Goal: Transaction & Acquisition: Purchase product/service

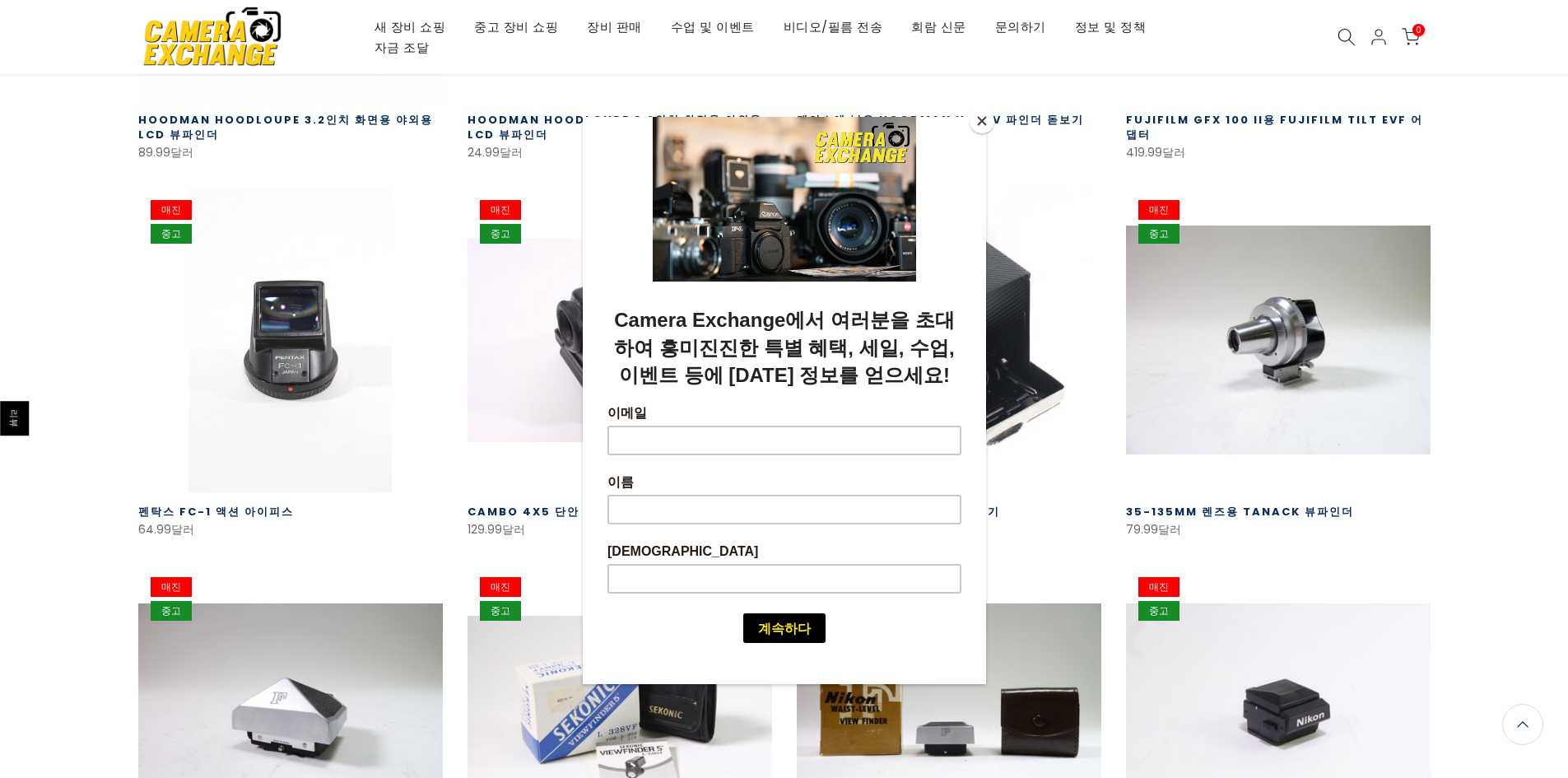
click at [41, 573] on div at bounding box center [784, 389] width 1568 height 778
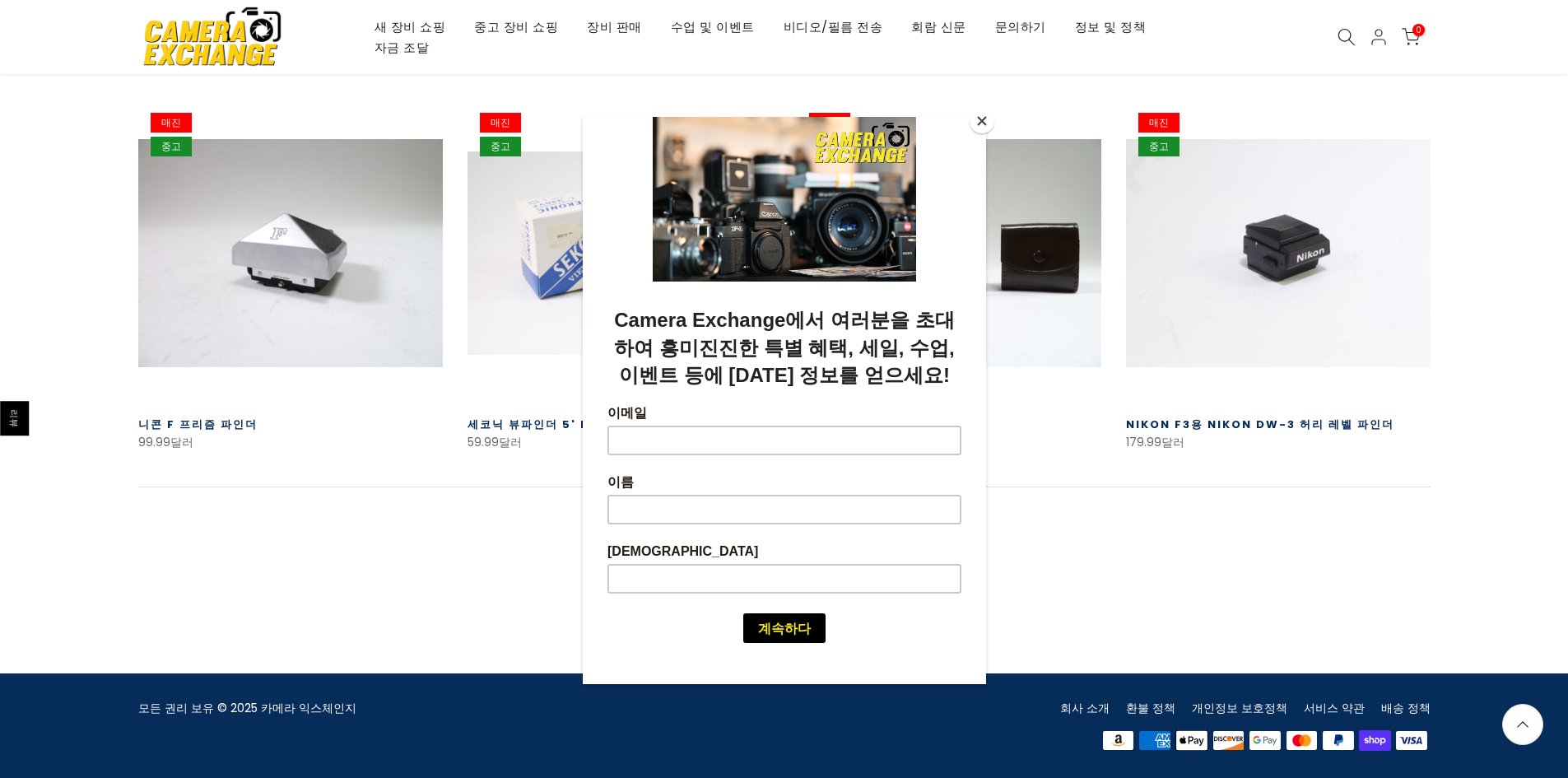
scroll to position [1039, 0]
click at [978, 124] on button "닫다" at bounding box center [981, 120] width 24 height 24
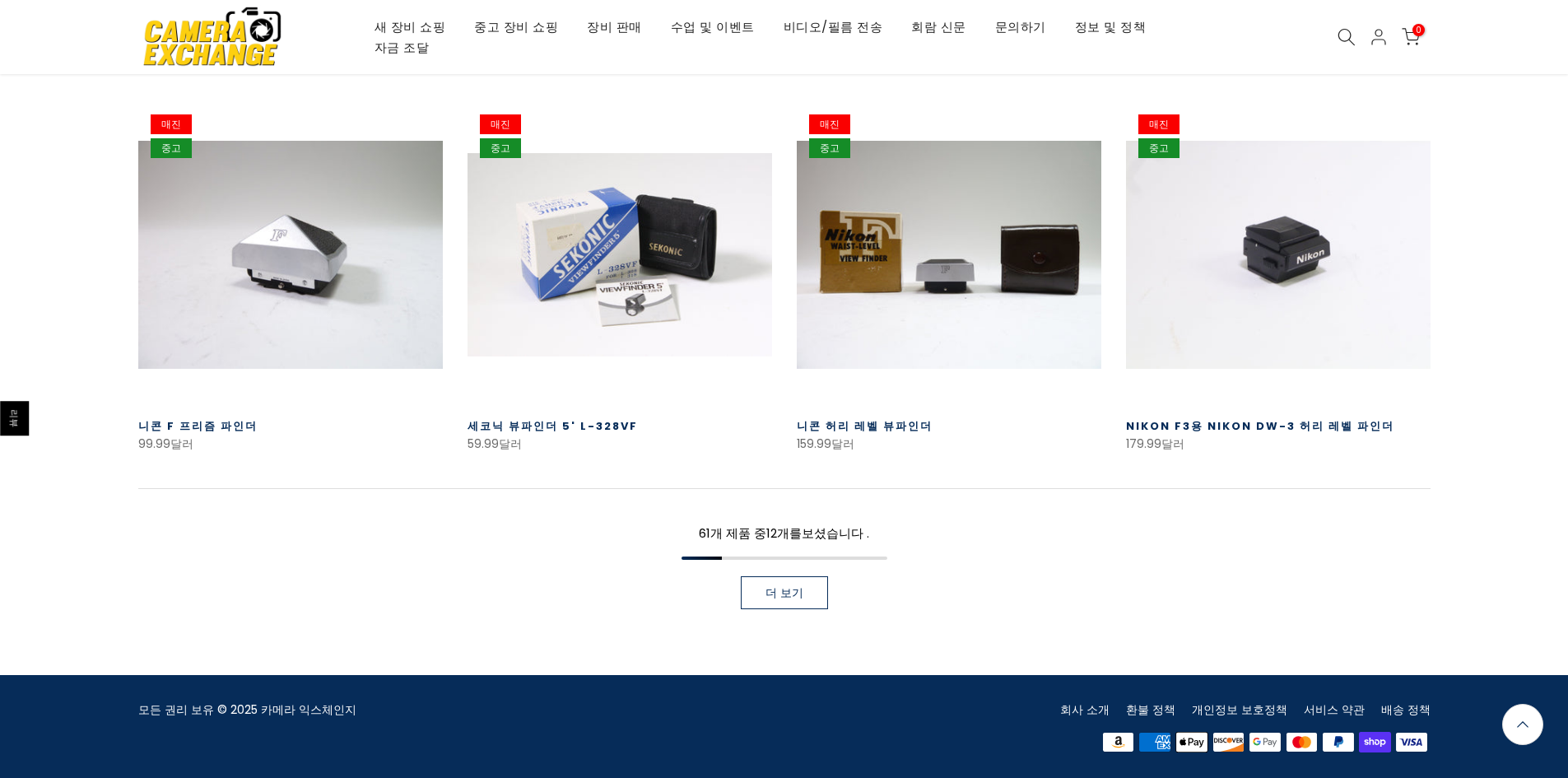
scroll to position [1040, 0]
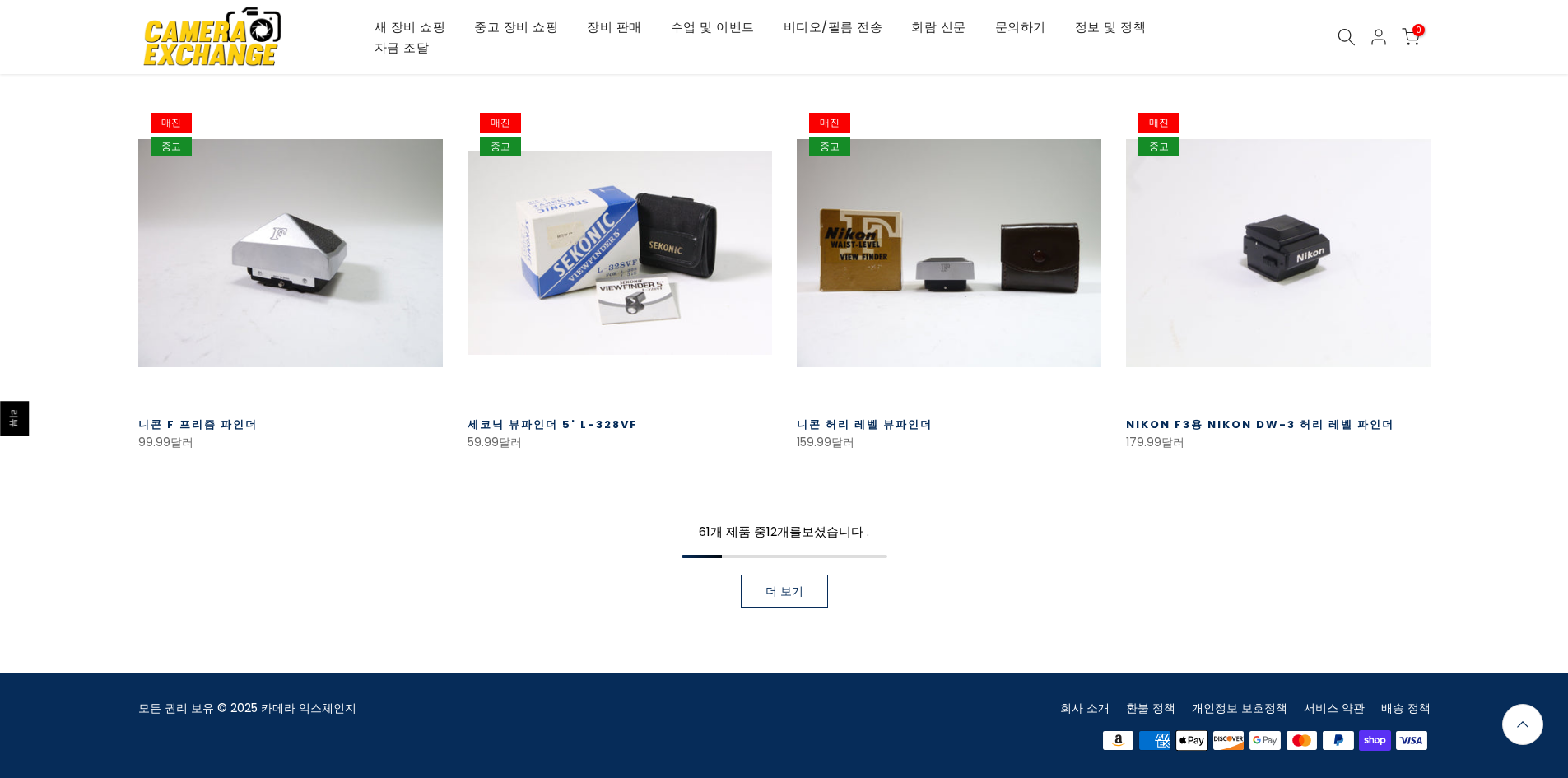
click at [750, 578] on link "더 보기" at bounding box center [784, 591] width 87 height 33
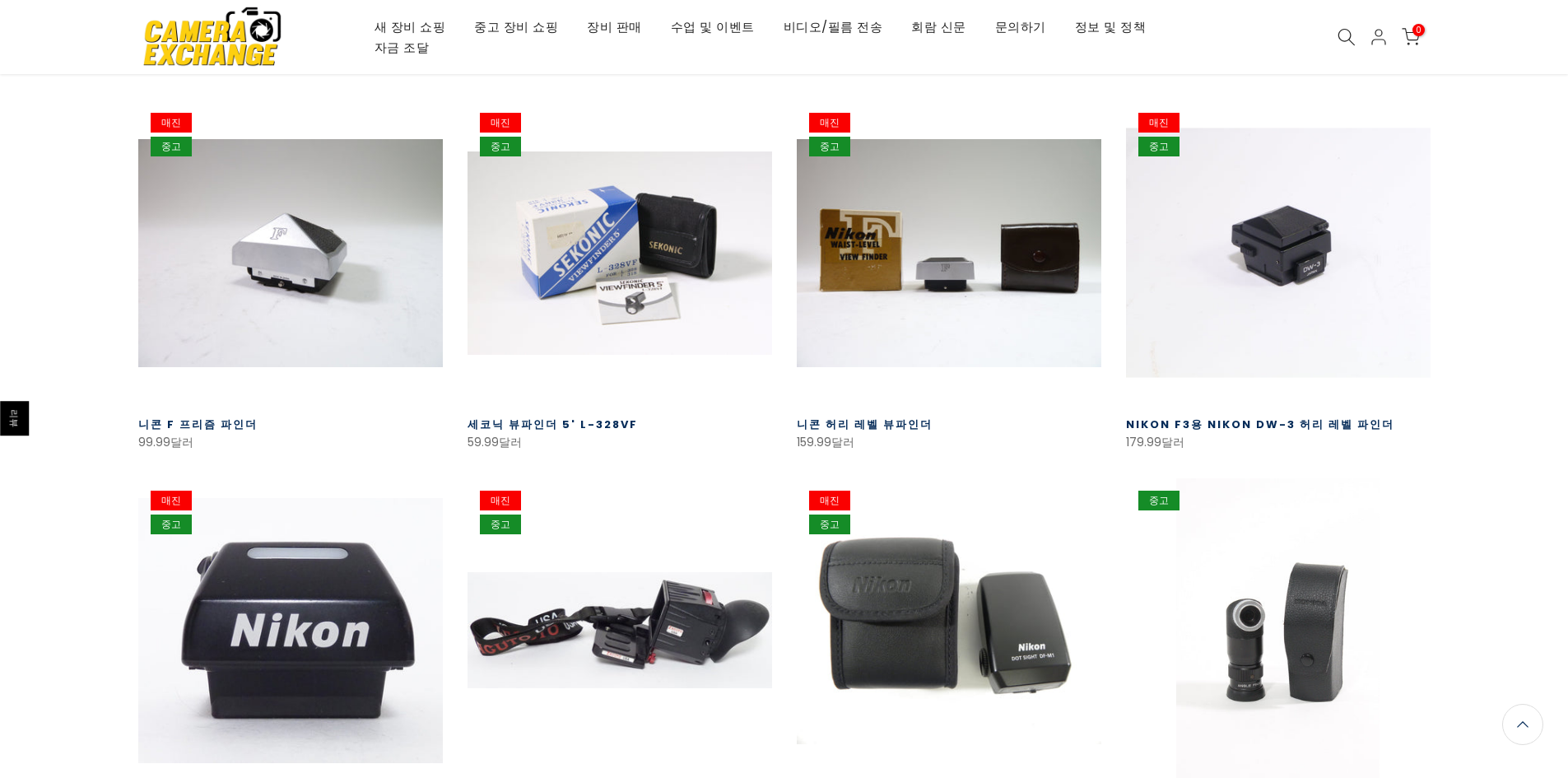
click at [1281, 270] on link at bounding box center [1278, 252] width 305 height 305
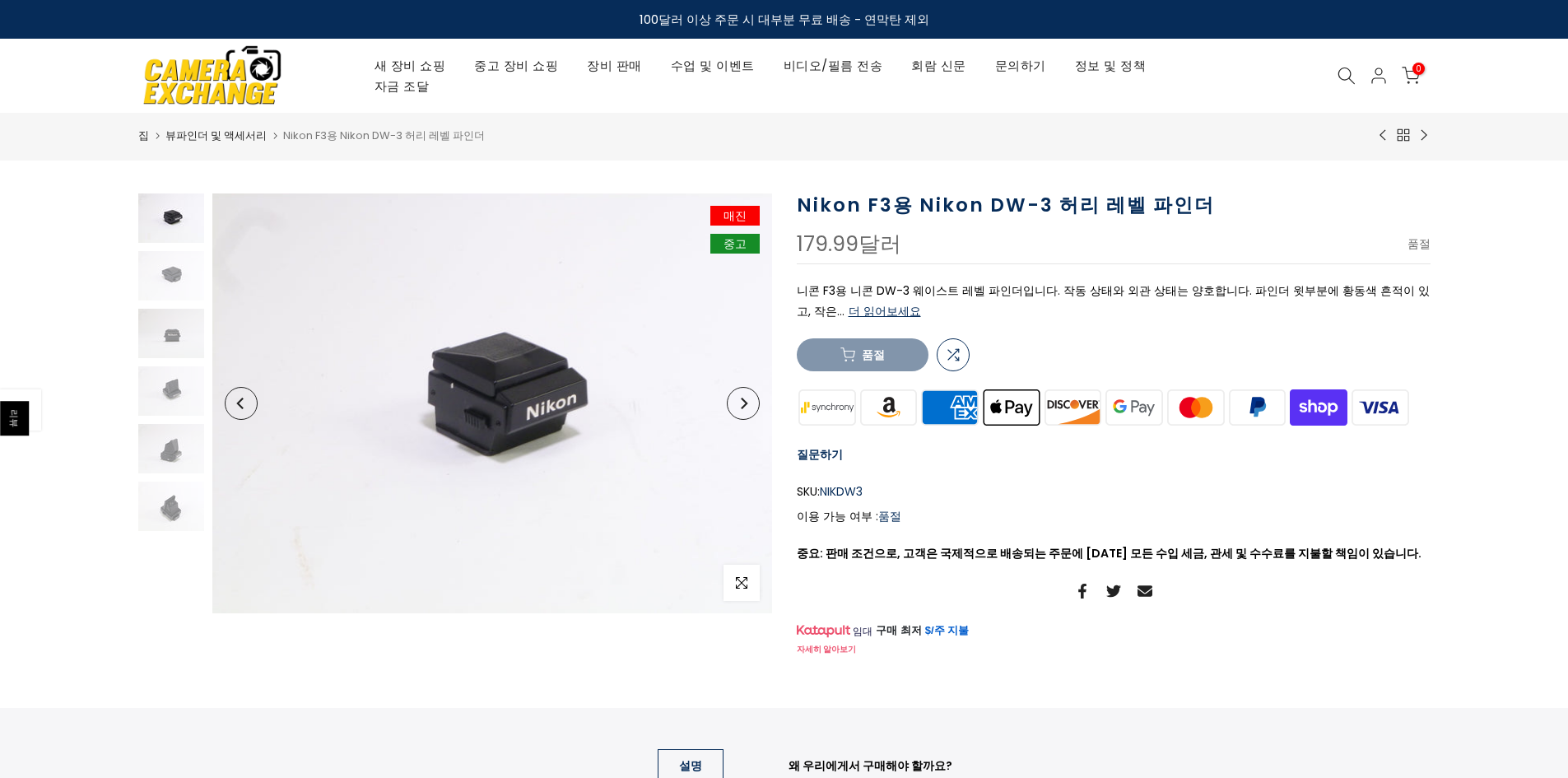
click at [747, 409] on button "다음" at bounding box center [743, 403] width 33 height 33
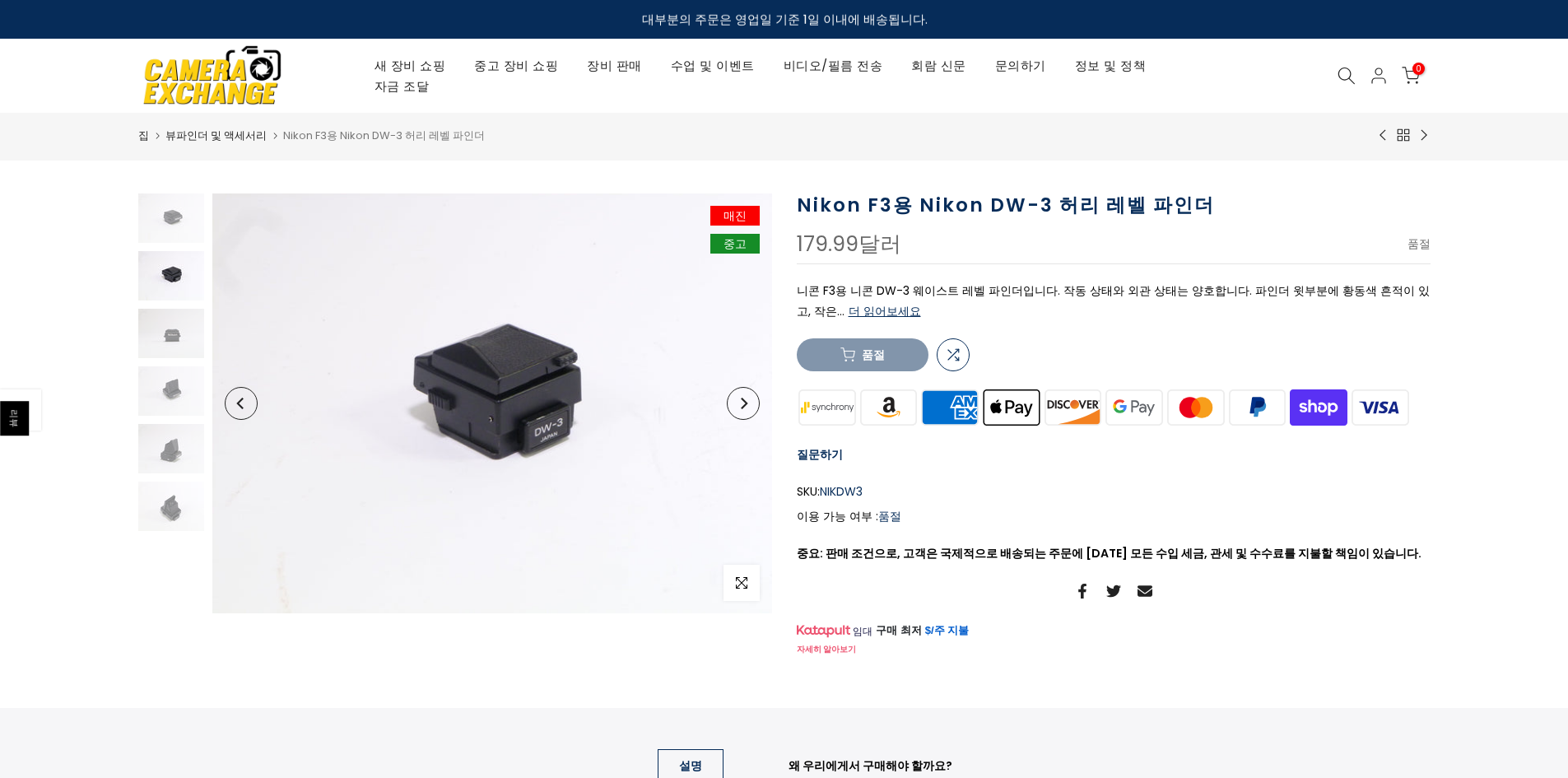
click at [747, 409] on button "다음" at bounding box center [743, 403] width 33 height 33
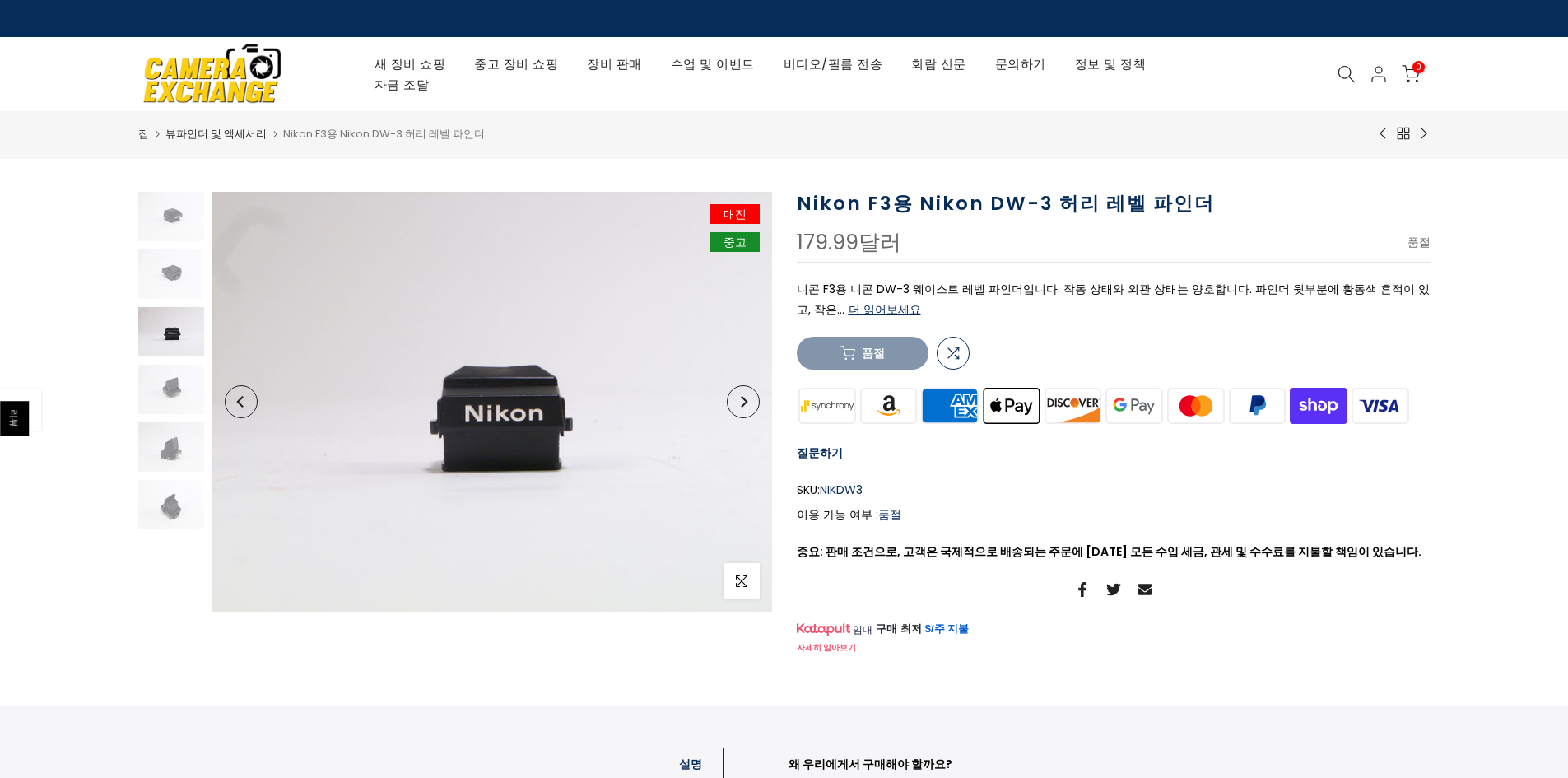
click at [747, 409] on button "다음" at bounding box center [743, 402] width 33 height 33
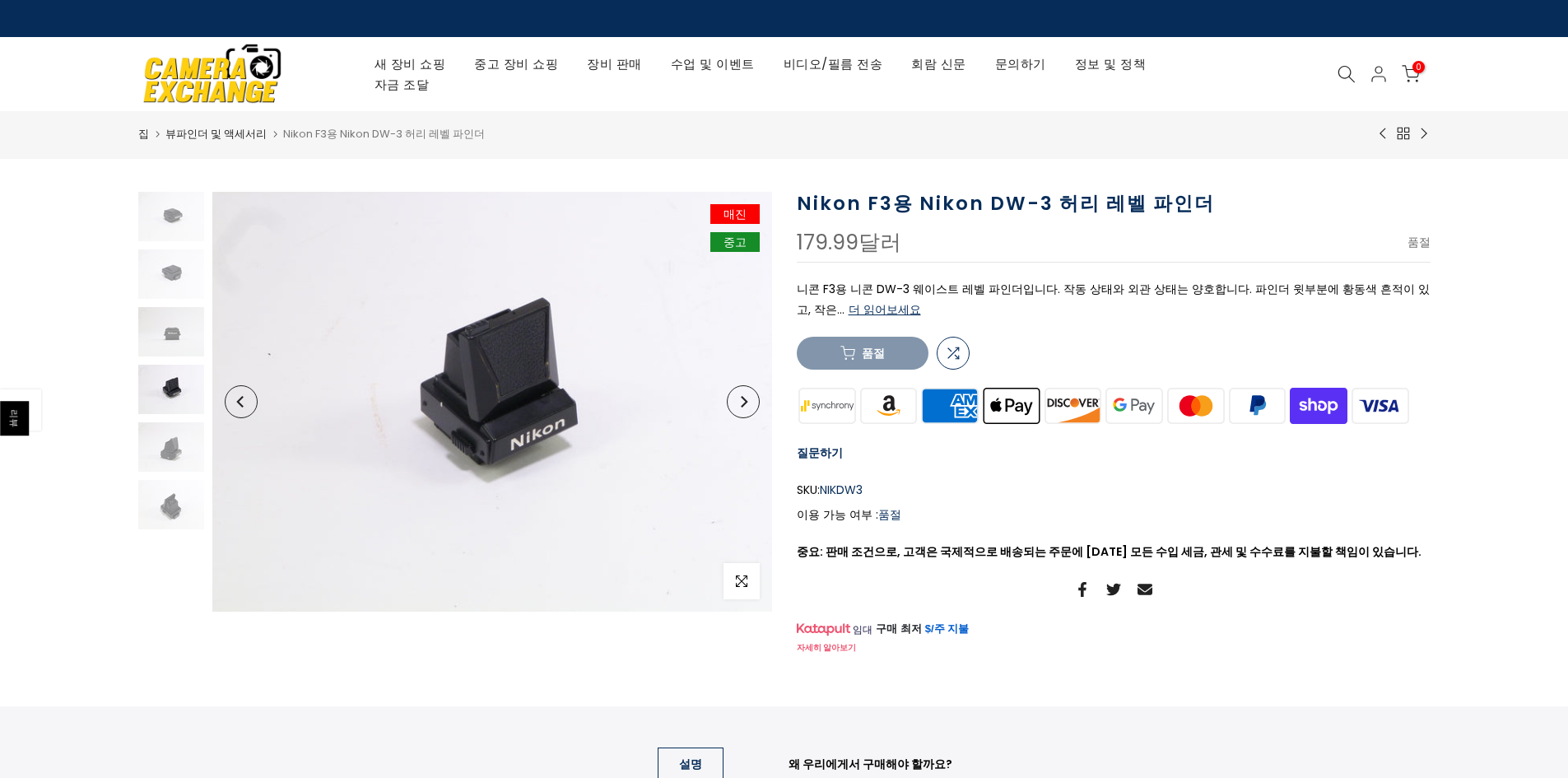
click at [747, 409] on button "다음" at bounding box center [743, 402] width 33 height 33
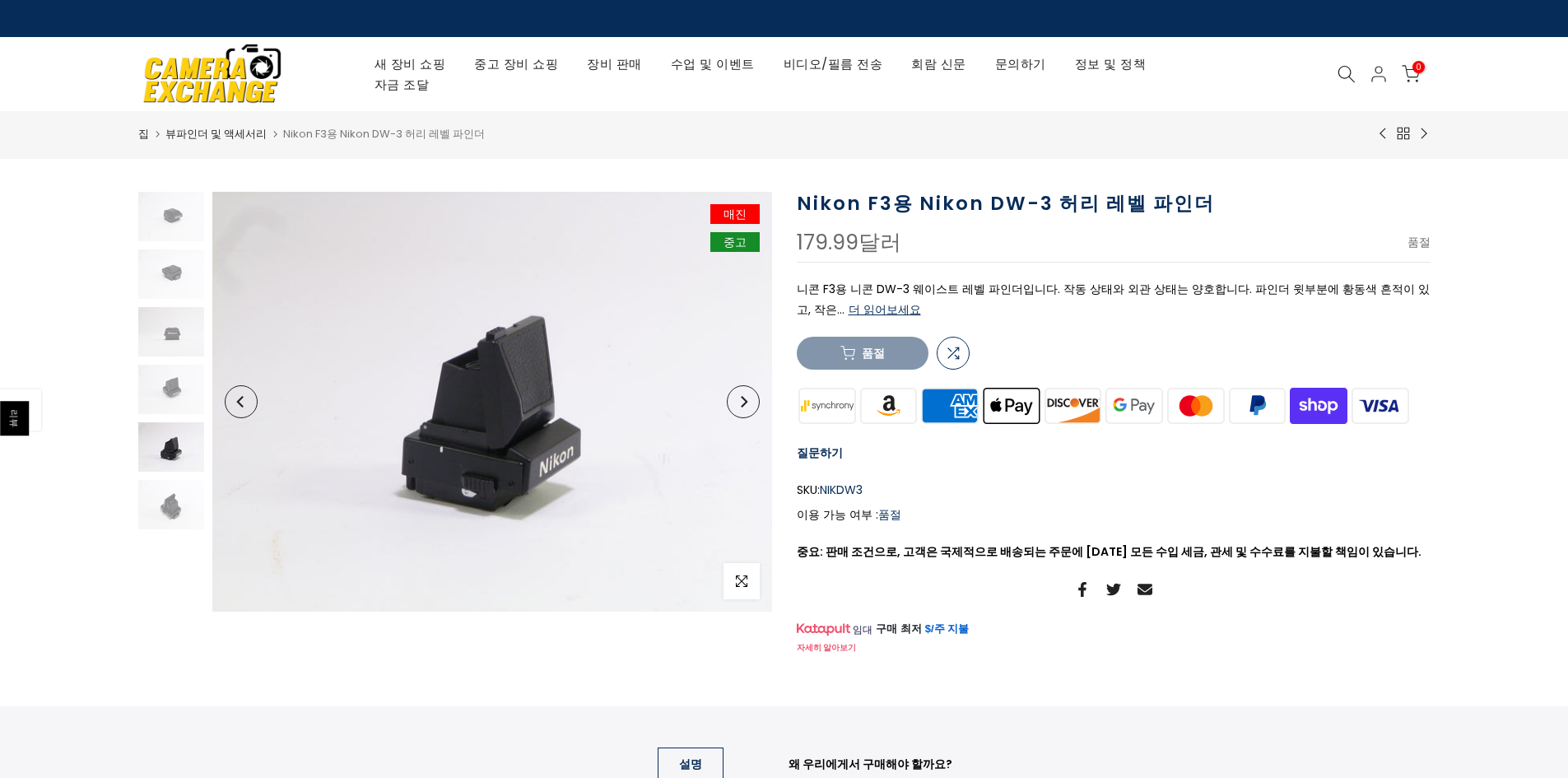
click at [747, 409] on button "다음" at bounding box center [743, 402] width 33 height 33
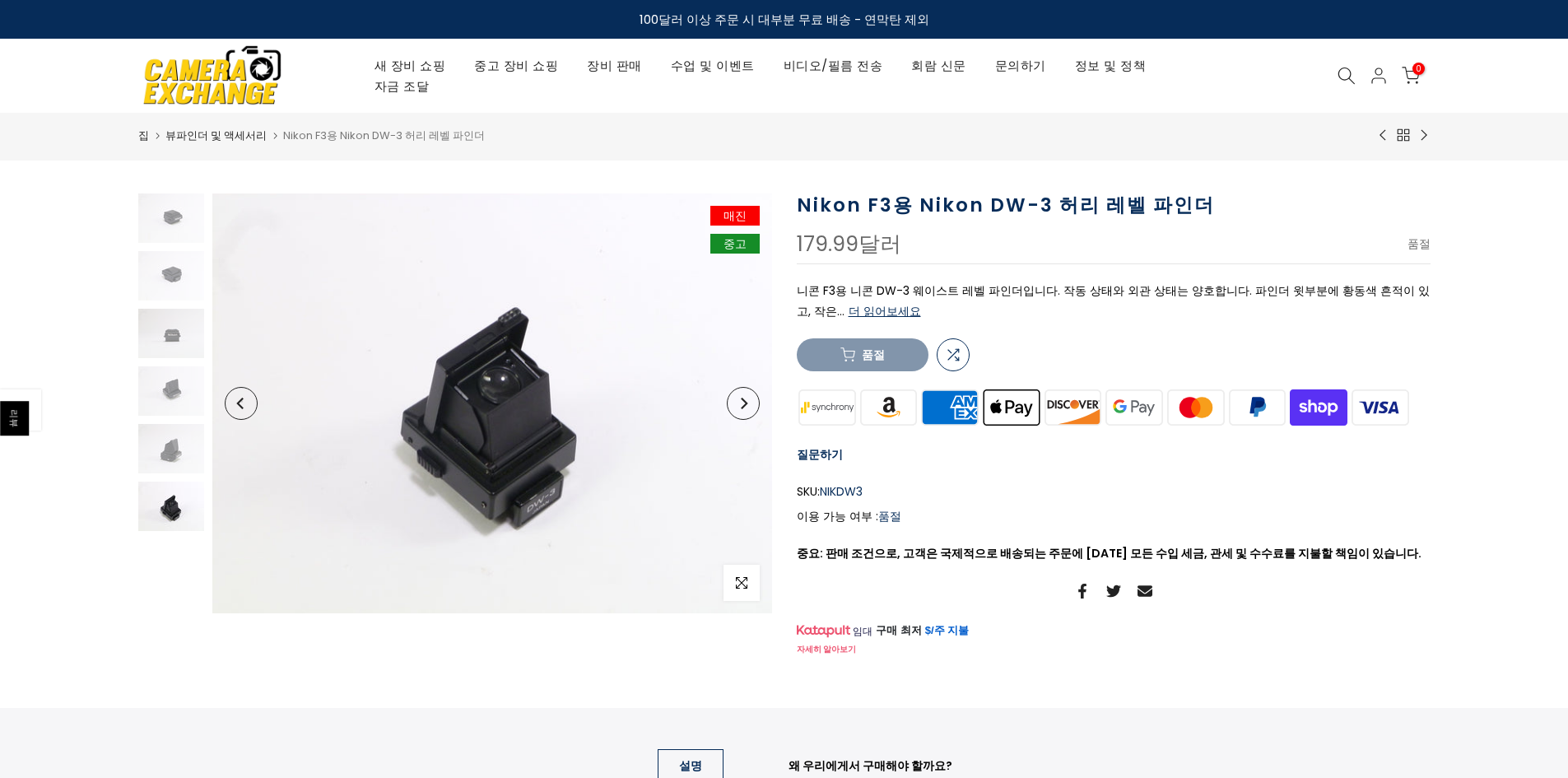
click at [747, 409] on button "다음" at bounding box center [743, 403] width 33 height 33
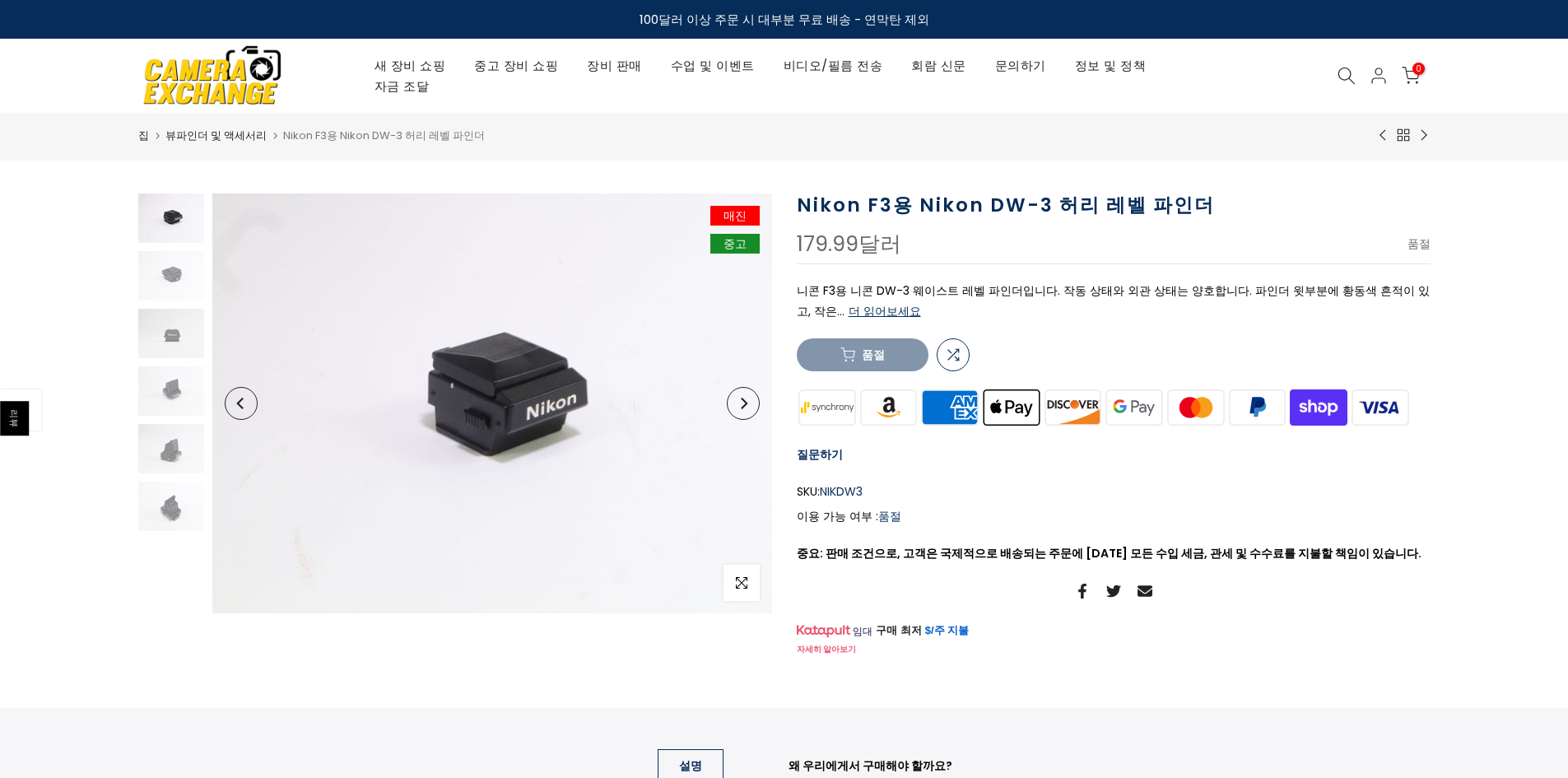
click at [747, 409] on button "다음" at bounding box center [743, 403] width 33 height 33
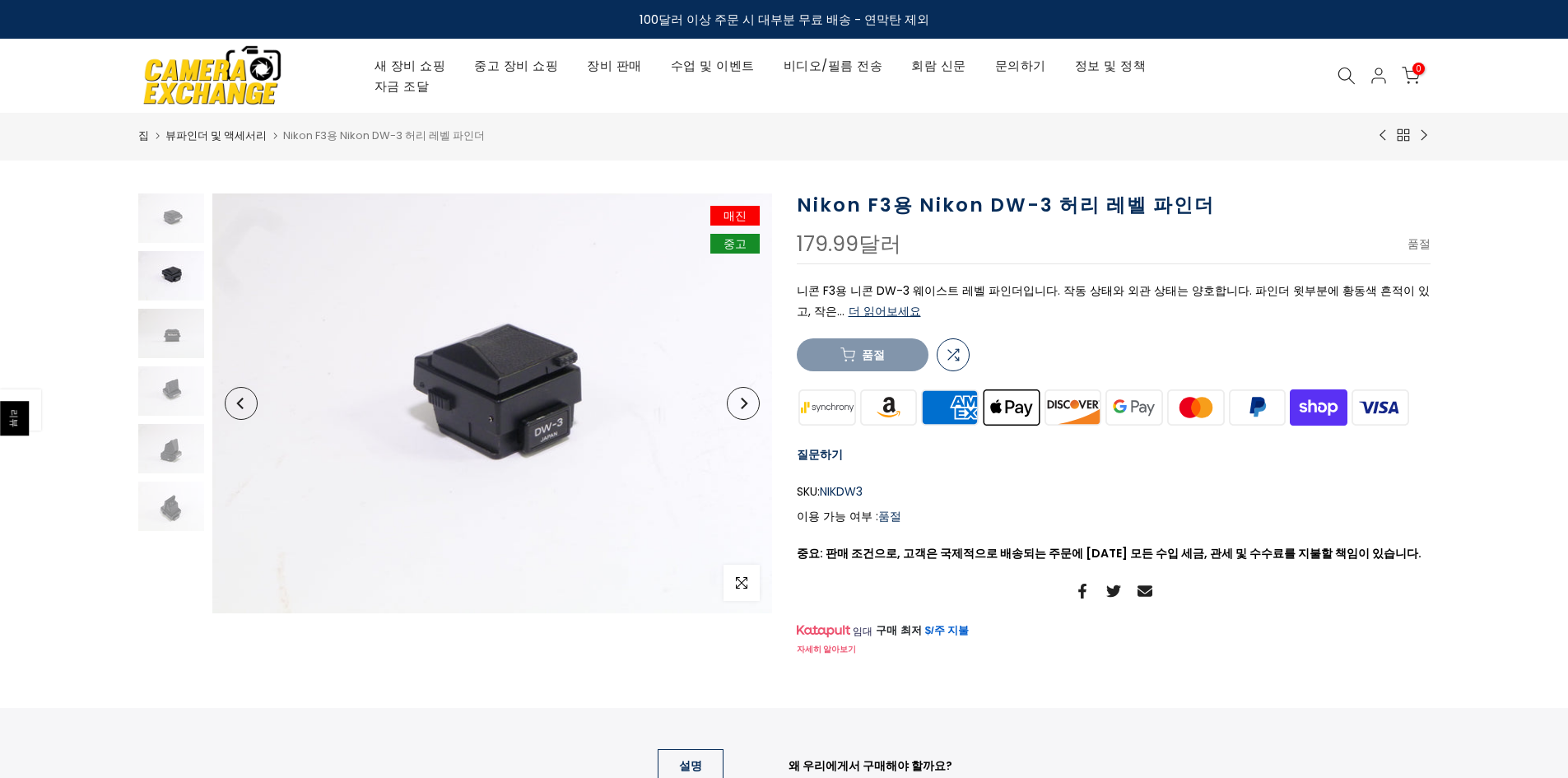
click at [747, 409] on button "다음" at bounding box center [743, 403] width 33 height 33
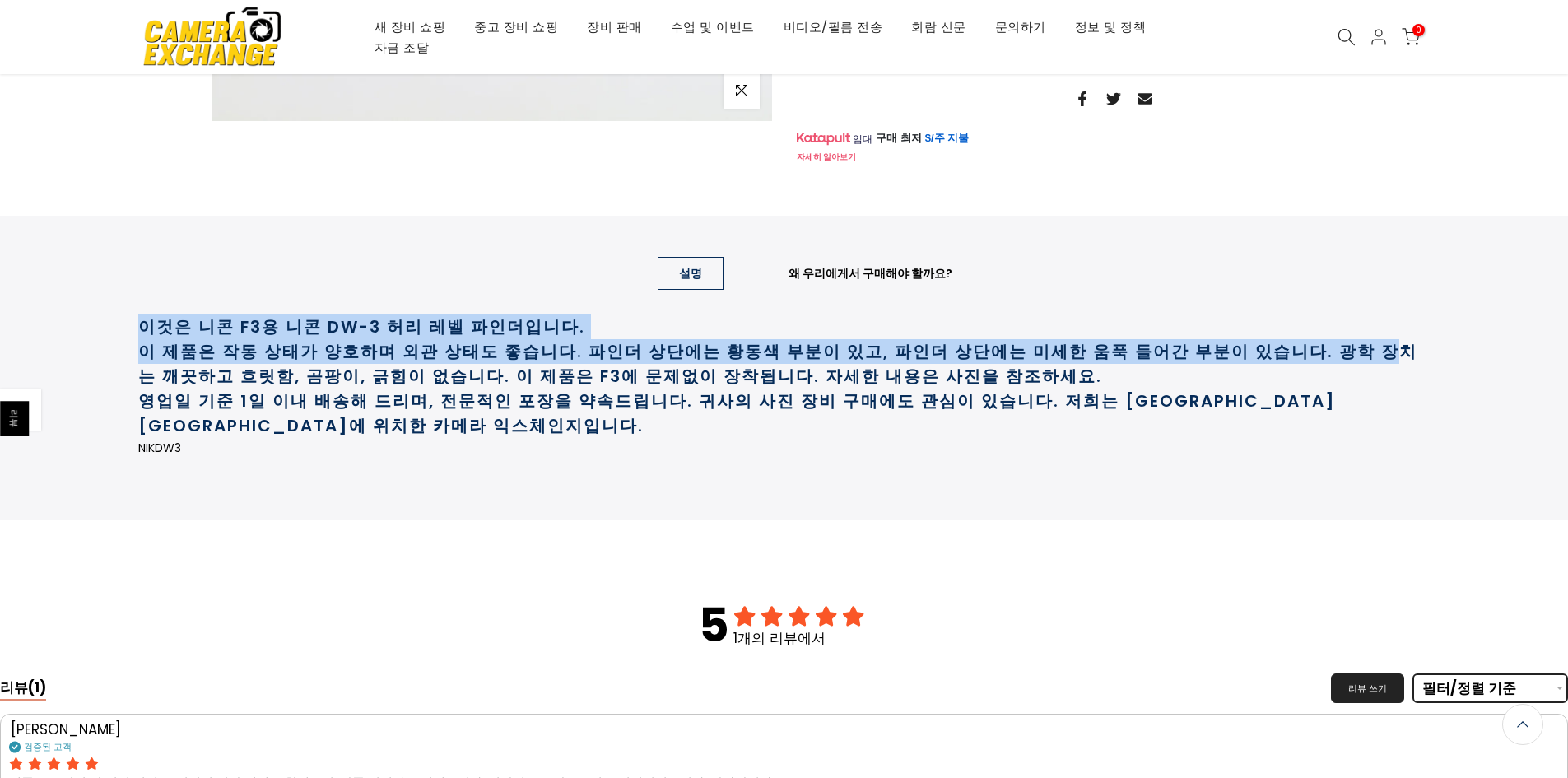
scroll to position [494, 0]
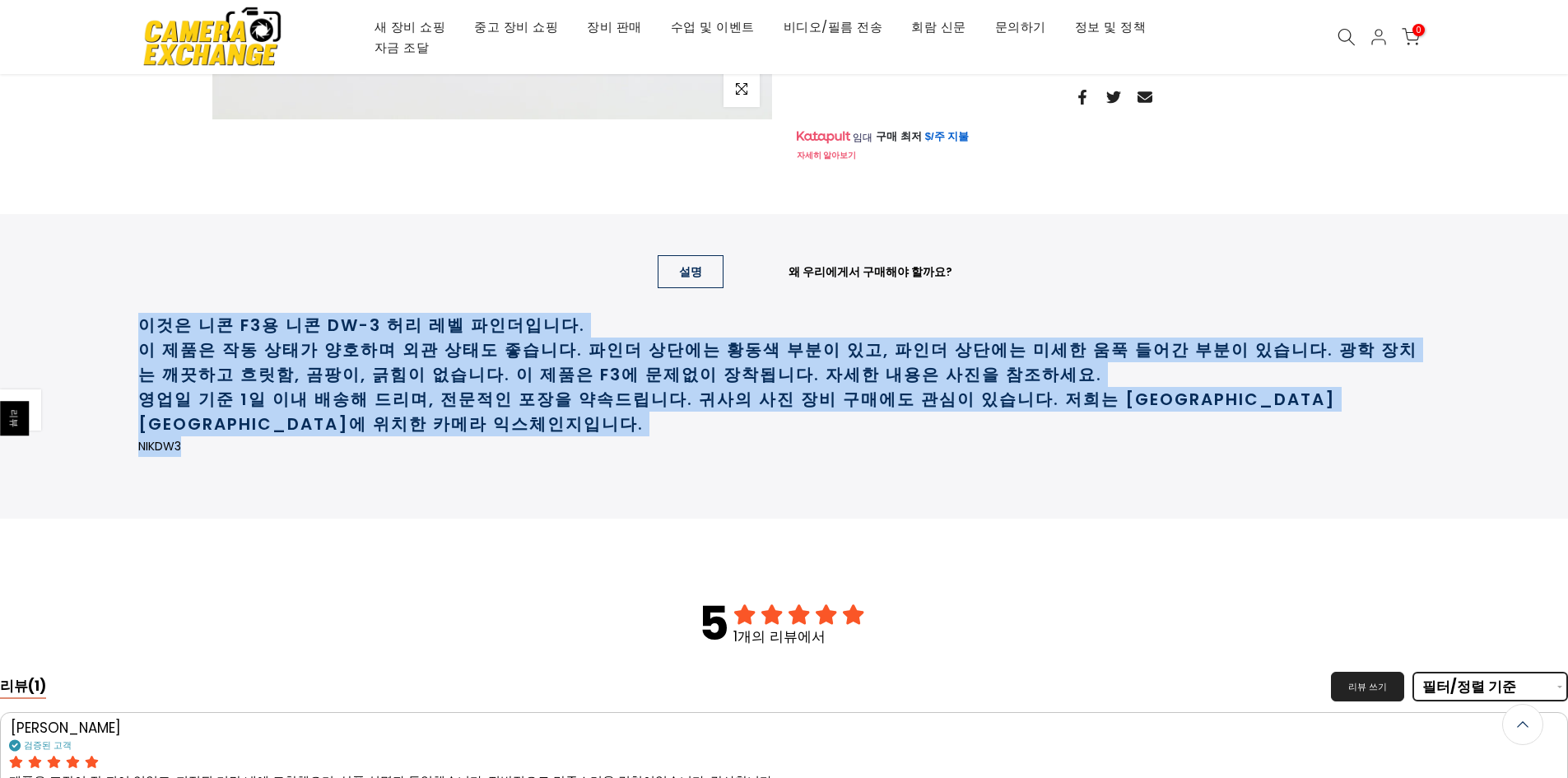
drag, startPoint x: 115, startPoint y: 375, endPoint x: 1261, endPoint y: 519, distance: 1155.0
click at [1276, 518] on div "설명 왜 우리에게서 구매해야 할까요? 설명 이것은 니콘 F3용 니콘 DW-3 허리 레벨 파인더입니다. 이 제품은 작동 상태가 양호하며 외관 상…" at bounding box center [784, 366] width 1568 height 305
click at [1138, 494] on div "이것은 니콘 F3용 니콘 DW-3 허리 레벨 파인더입니다. 이 제품은 작동 상태가 양호하며 외관 상태도 좋습니다. 파인더 상단에는 황동색 부분…" at bounding box center [784, 393] width 1292 height 202
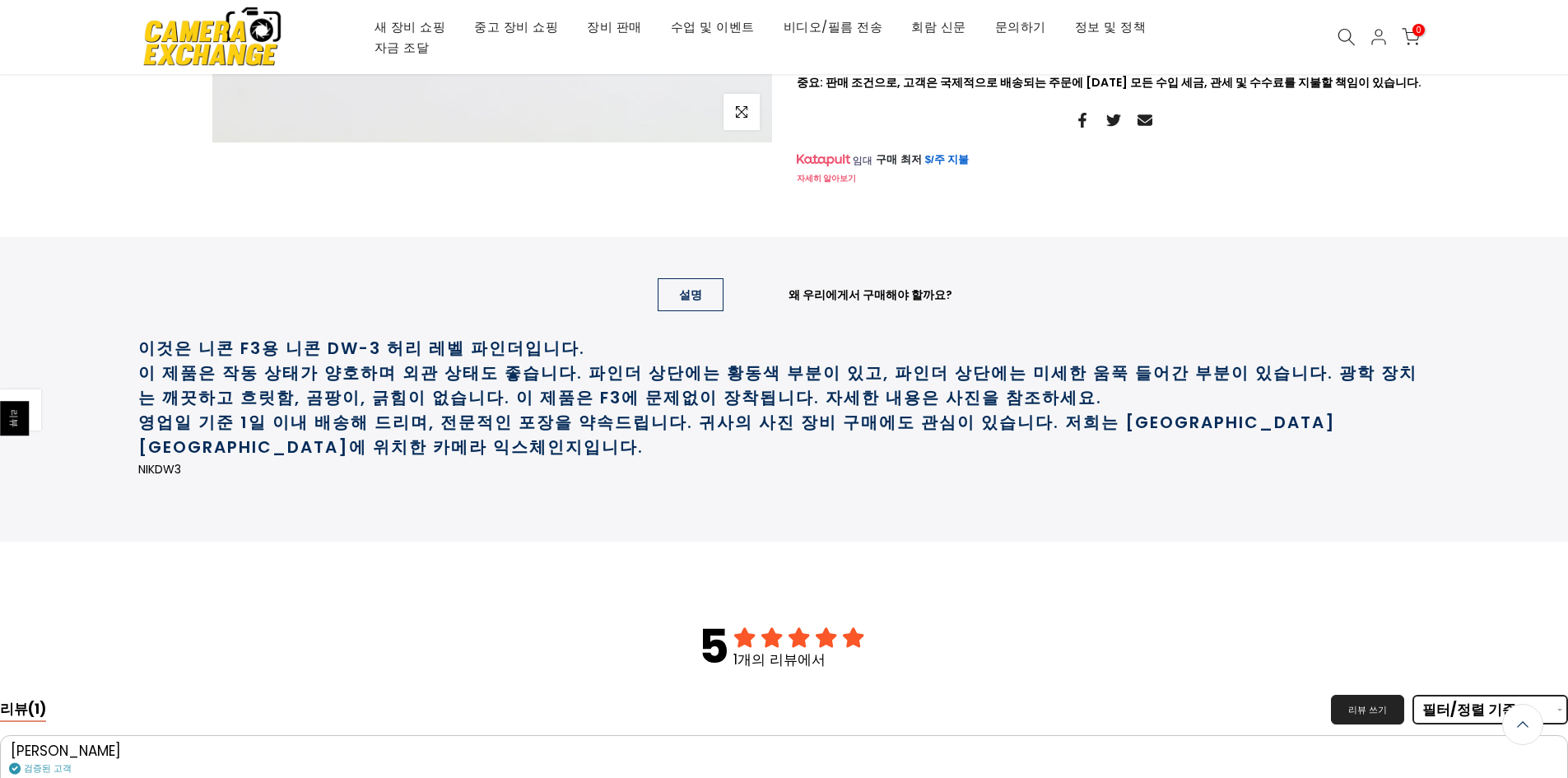
scroll to position [0, 0]
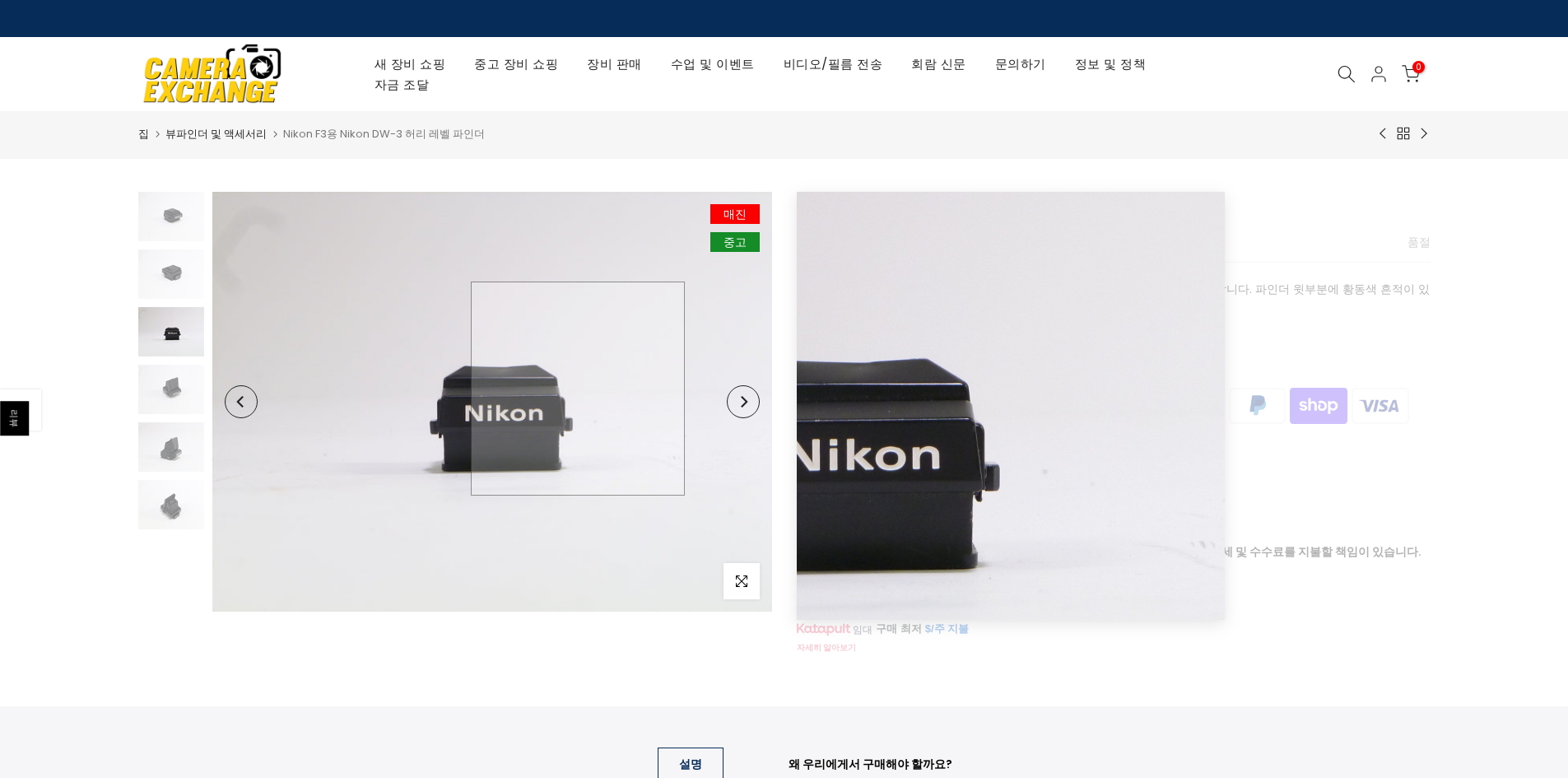
drag, startPoint x: 458, startPoint y: 604, endPoint x: 578, endPoint y: 333, distance: 296.4
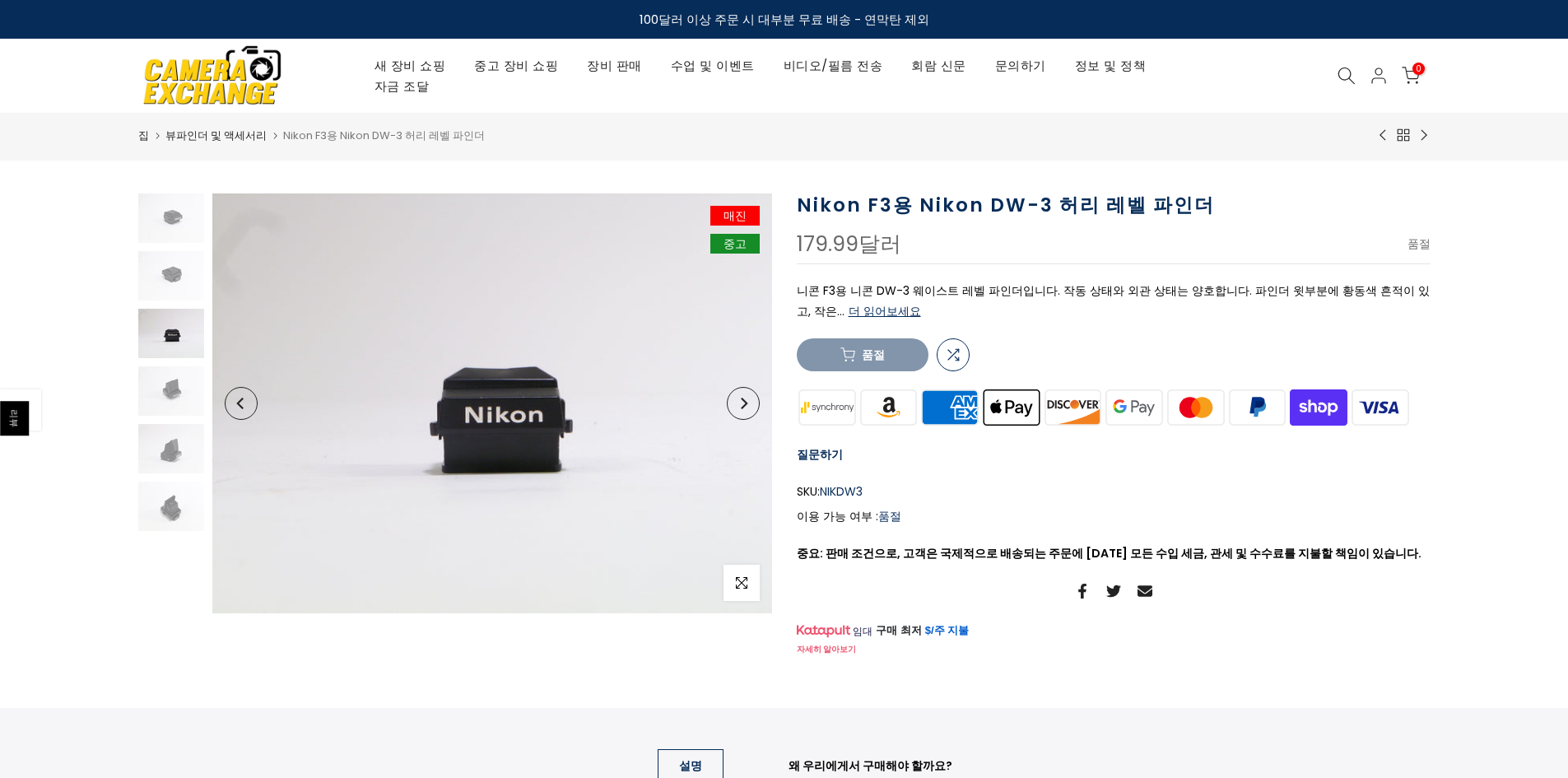
click at [746, 401] on icon "다음" at bounding box center [742, 403] width 12 height 12
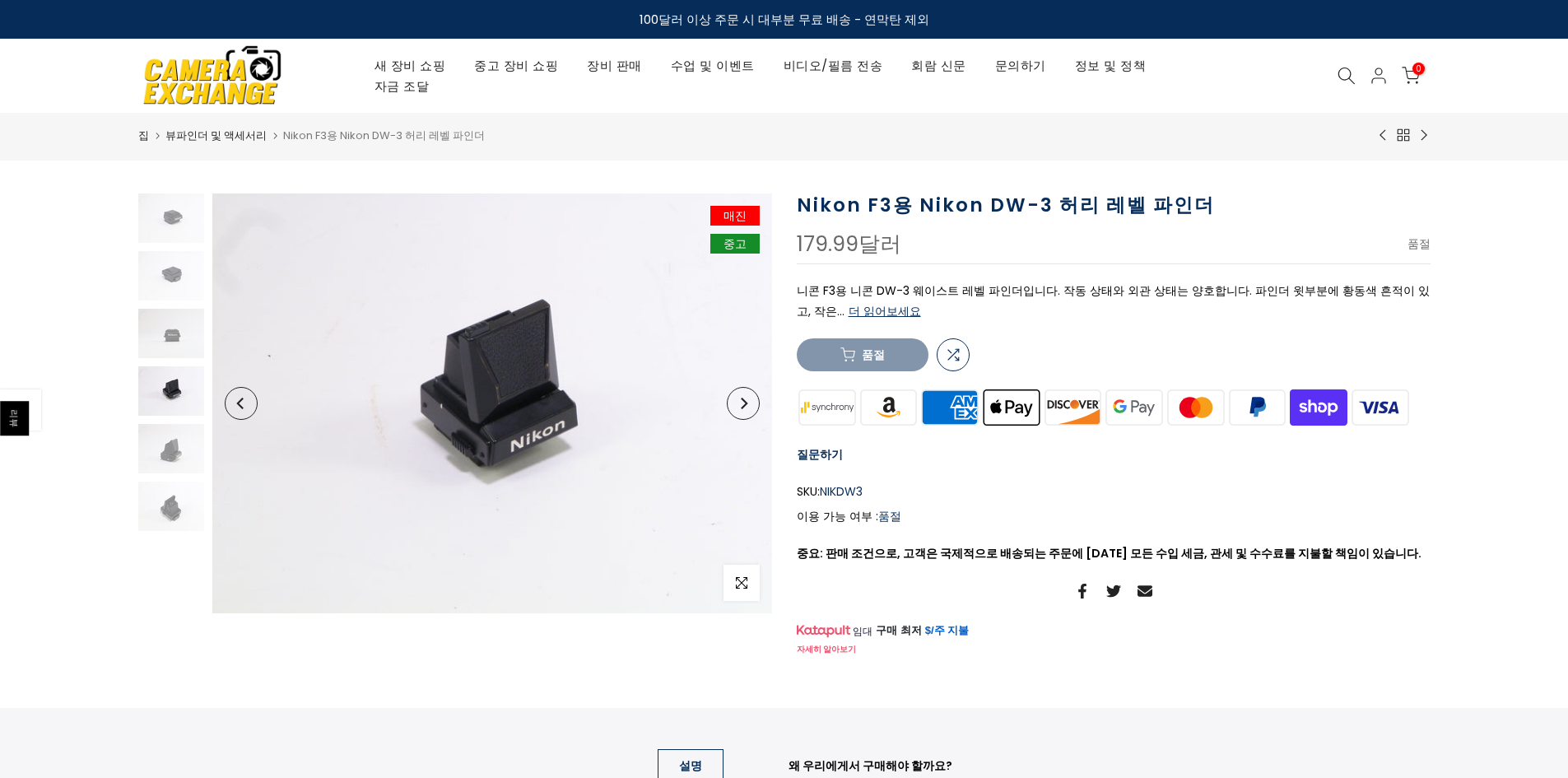
click at [746, 401] on icon "다음" at bounding box center [742, 403] width 12 height 12
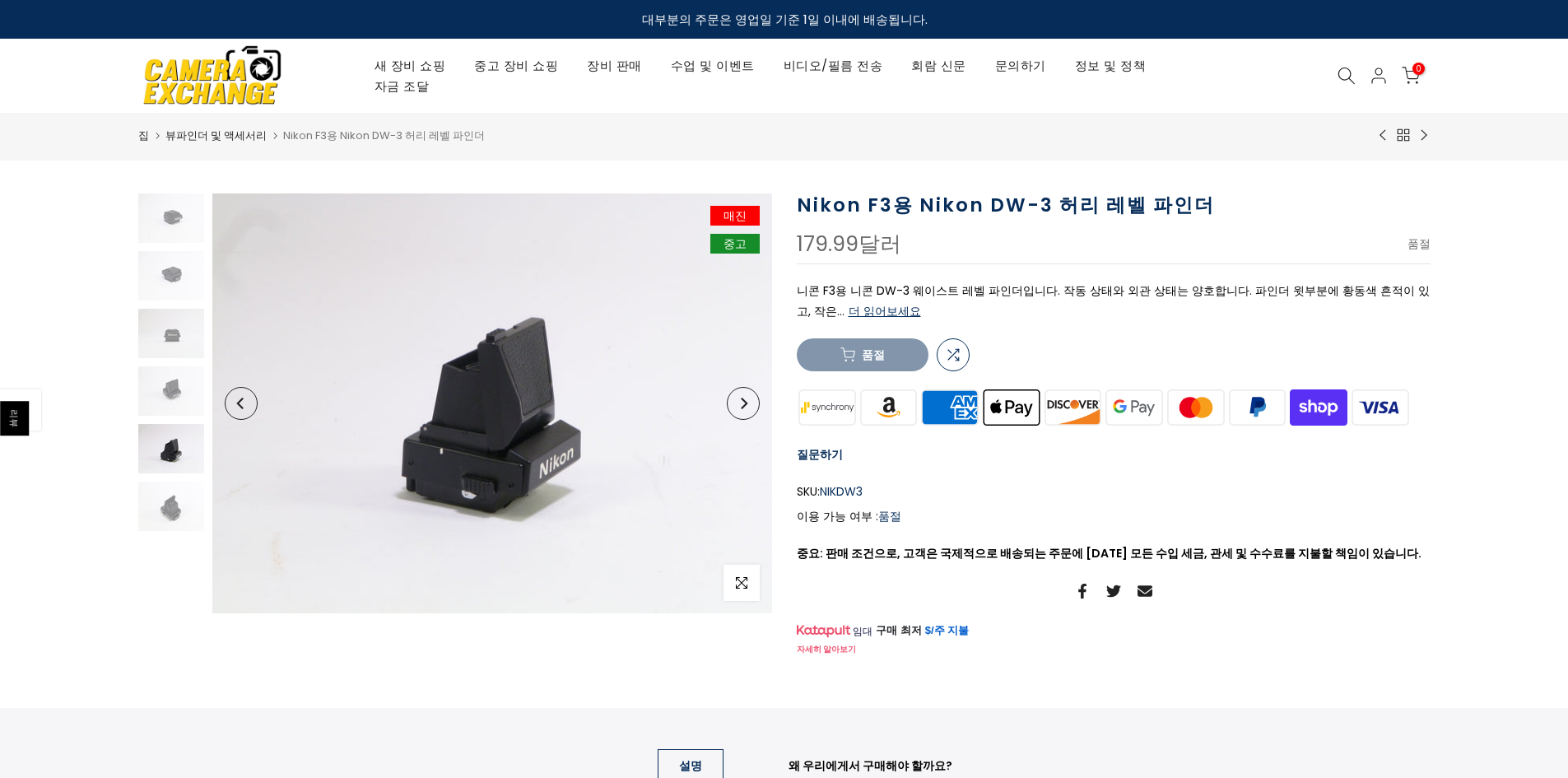
click at [746, 401] on icon "다음" at bounding box center [742, 403] width 12 height 12
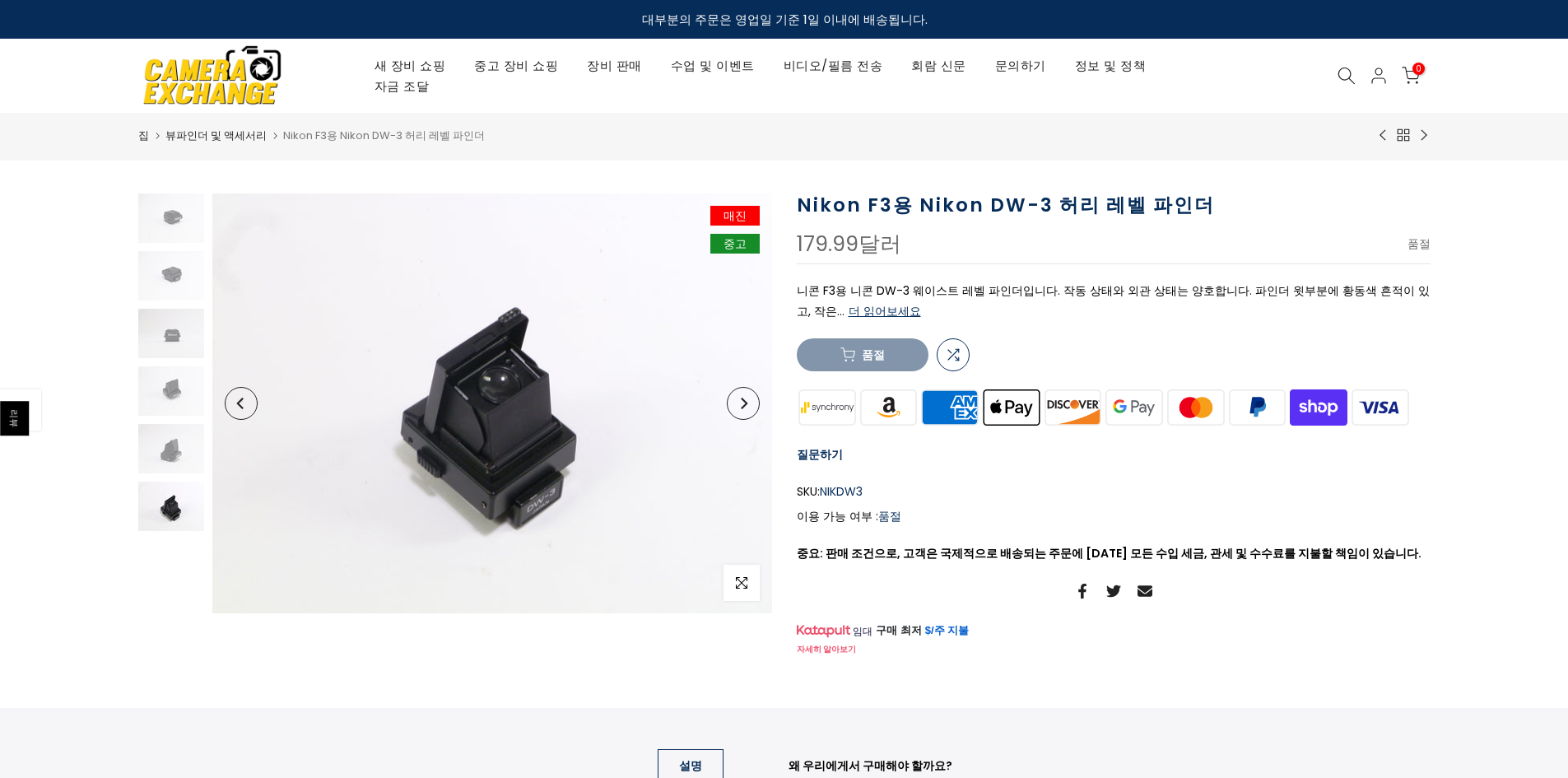
click at [746, 401] on icon "다음" at bounding box center [742, 403] width 12 height 12
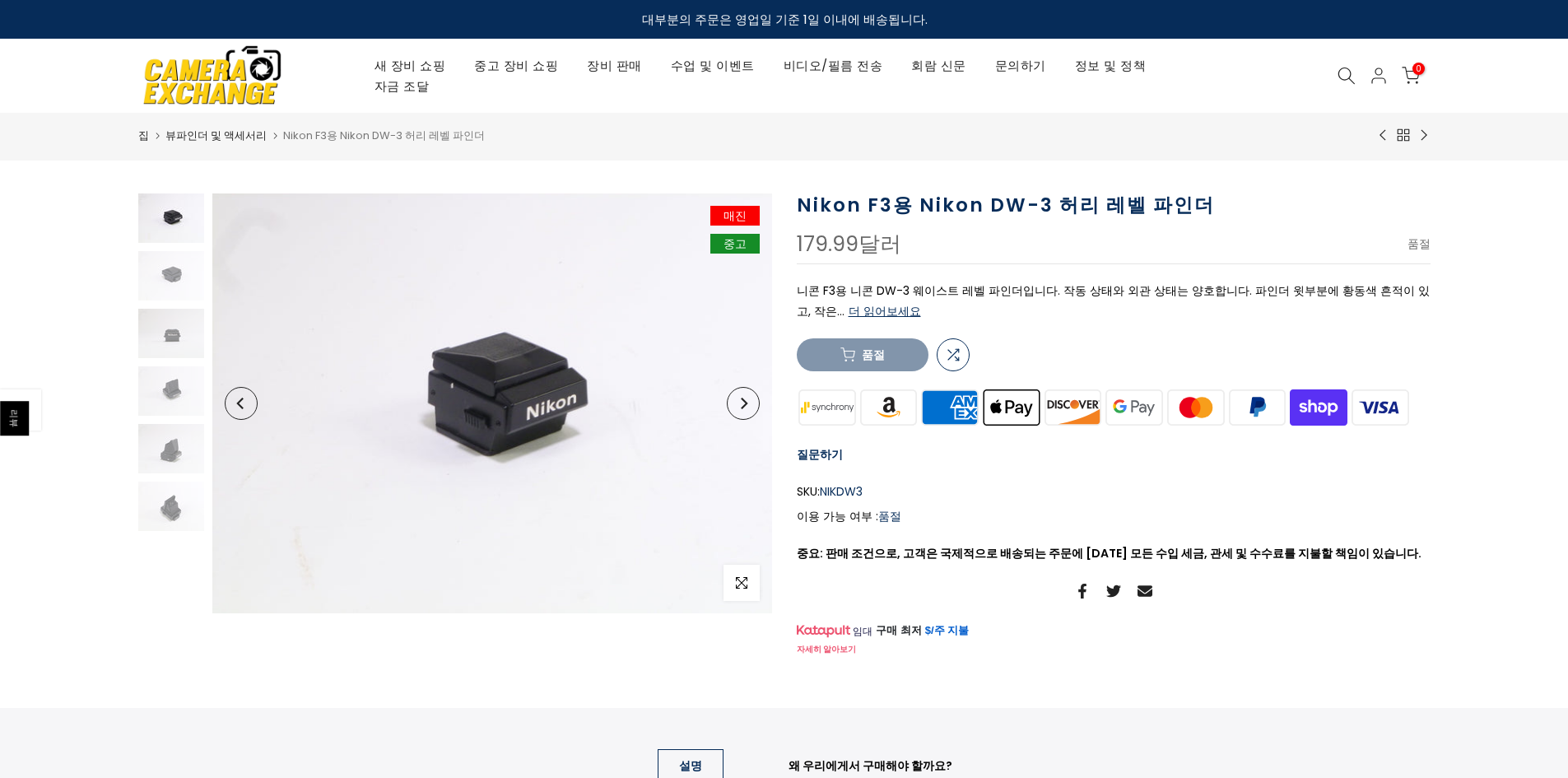
click at [746, 401] on icon "다음" at bounding box center [742, 403] width 12 height 12
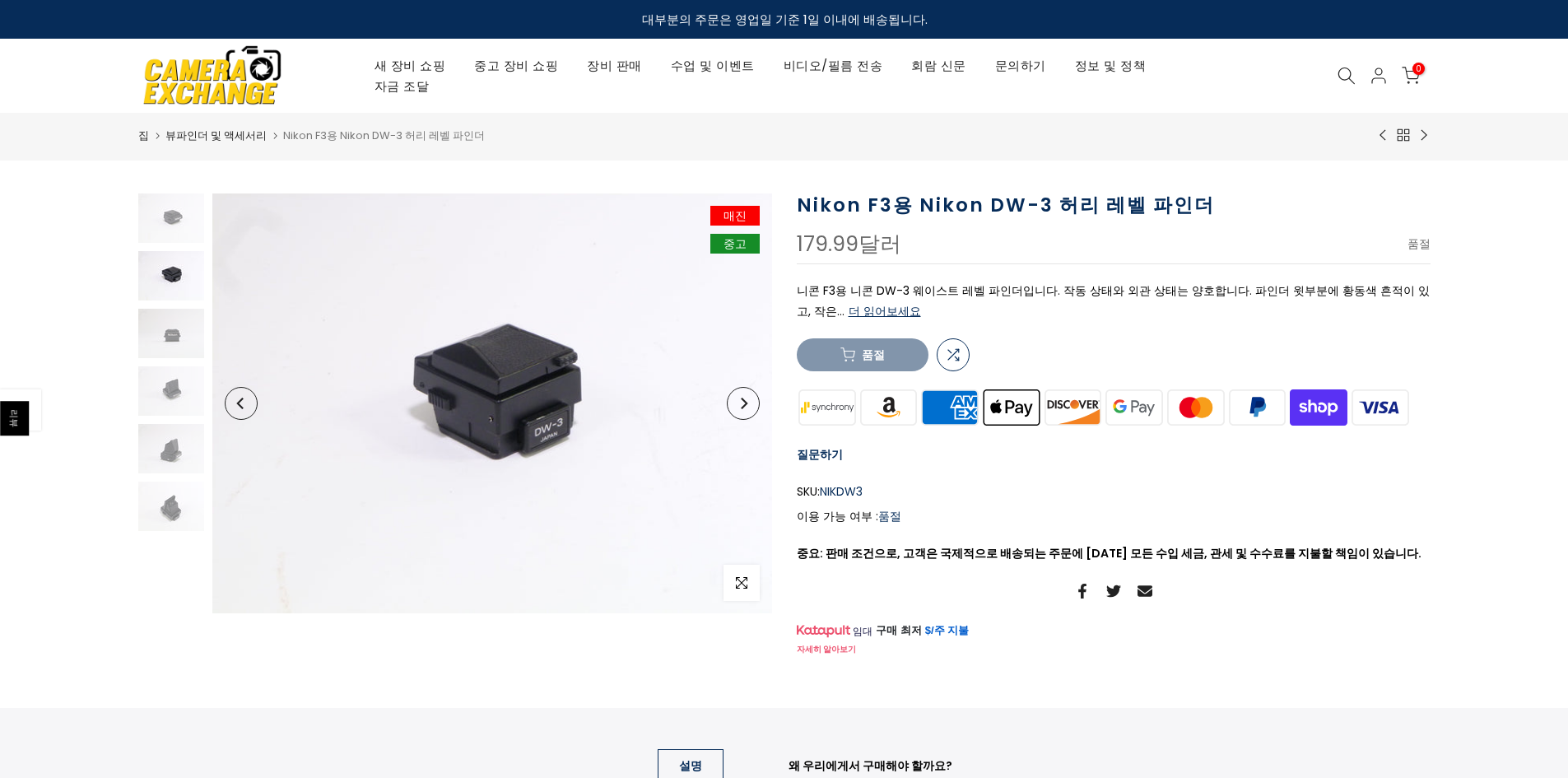
click at [746, 401] on icon "다음" at bounding box center [742, 403] width 12 height 12
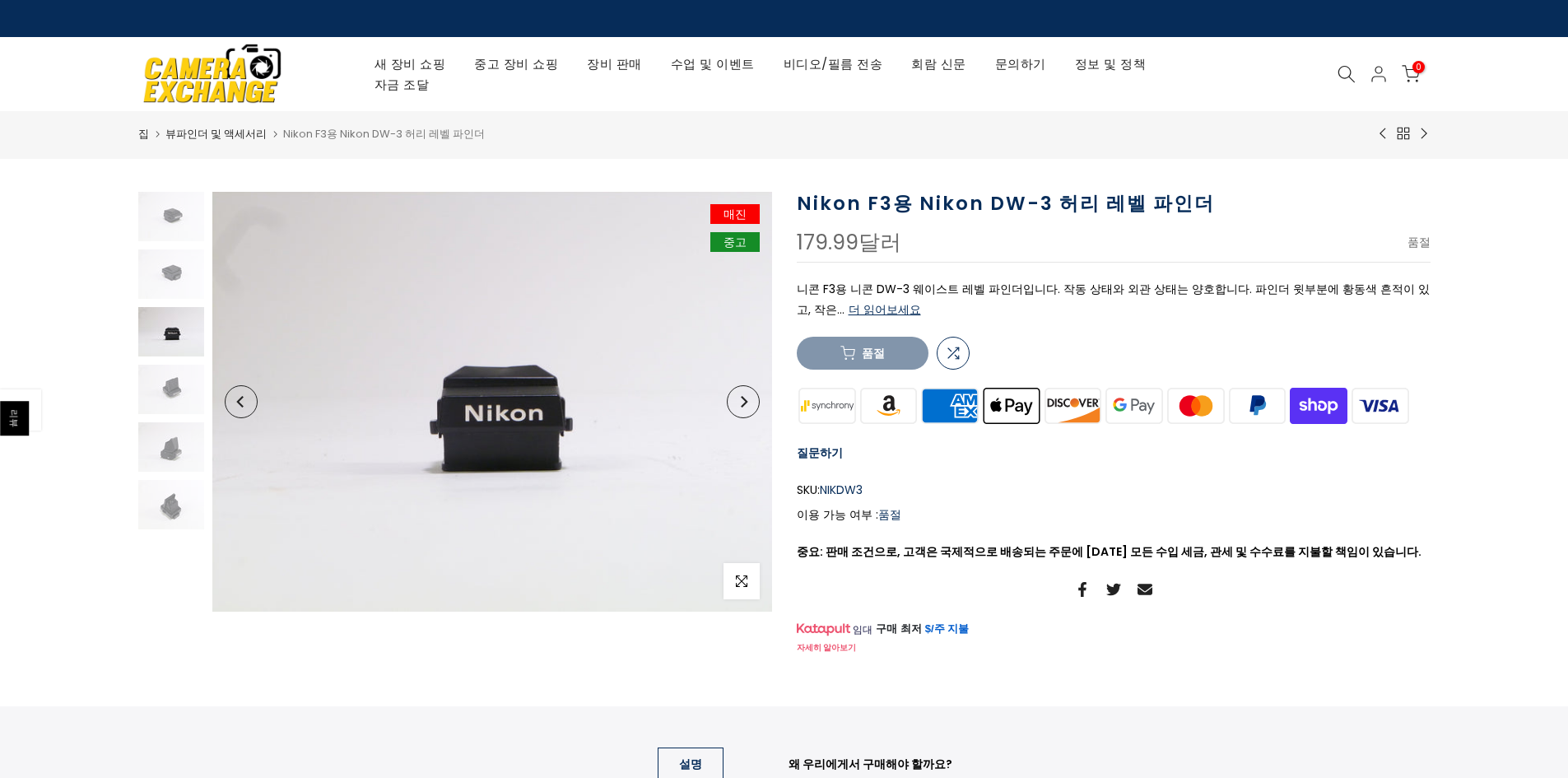
click at [746, 401] on icon "다음" at bounding box center [743, 402] width 6 height 12
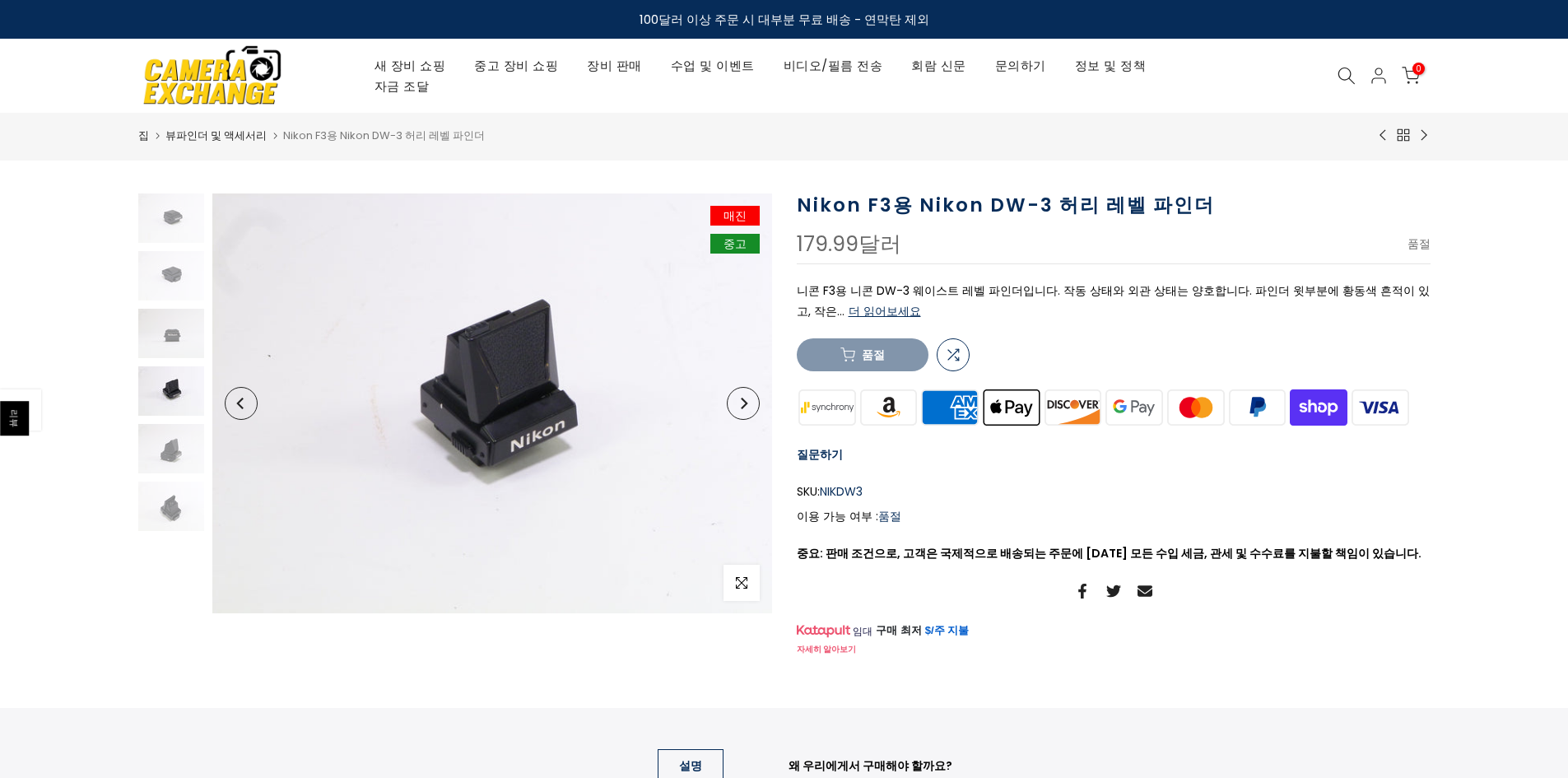
click at [746, 401] on icon "다음" at bounding box center [742, 403] width 12 height 12
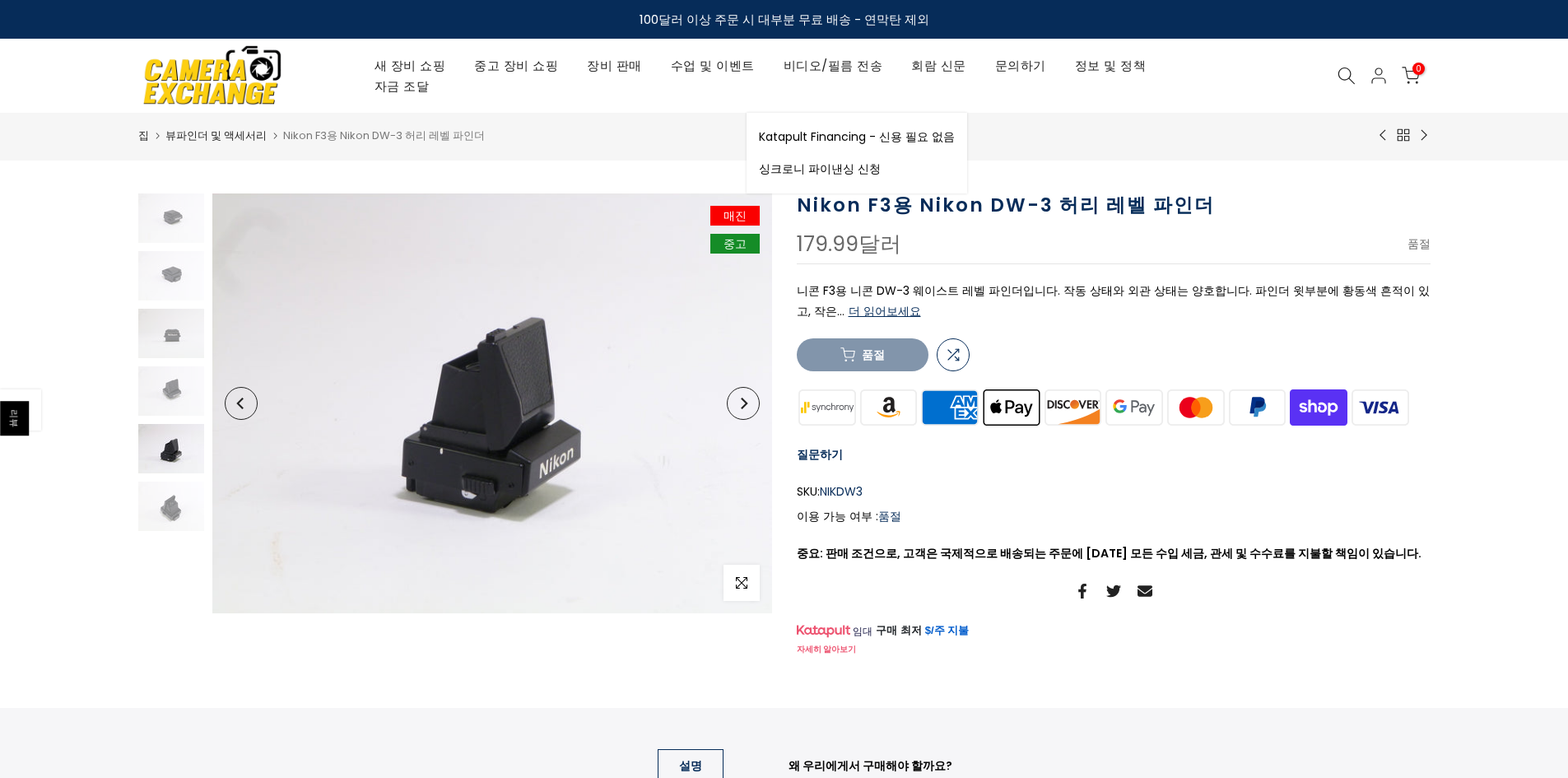
drag, startPoint x: 1167, startPoint y: 119, endPoint x: 1165, endPoint y: 130, distance: 11.2
